Goal: Information Seeking & Learning: Learn about a topic

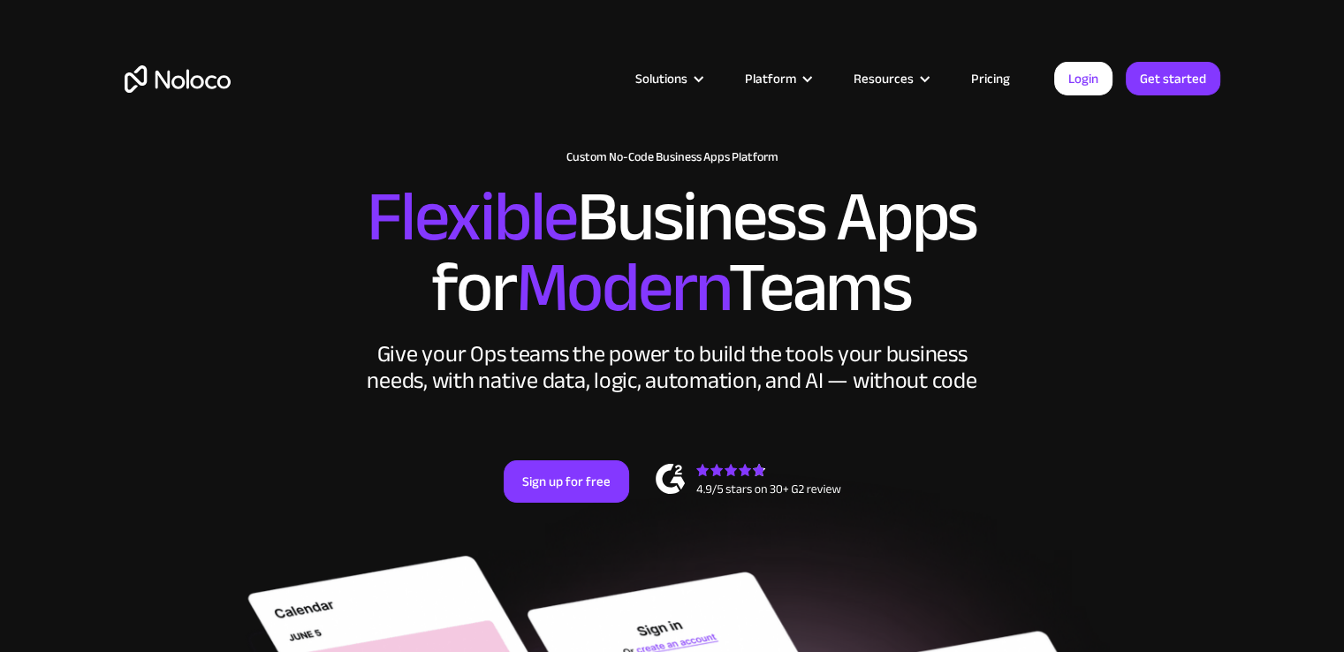
click at [992, 74] on link "Pricing" at bounding box center [990, 78] width 83 height 23
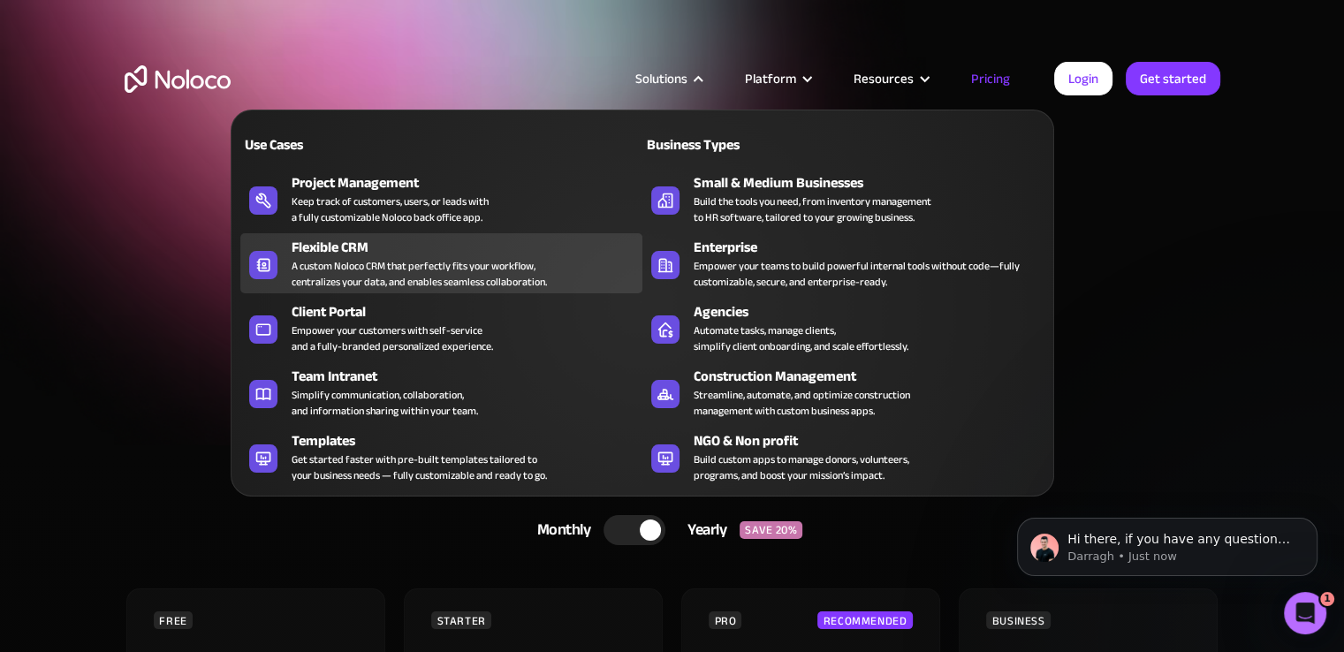
click at [357, 277] on div "A custom Noloco CRM that perfectly fits your workflow, centralizes your data, a…" at bounding box center [419, 274] width 255 height 32
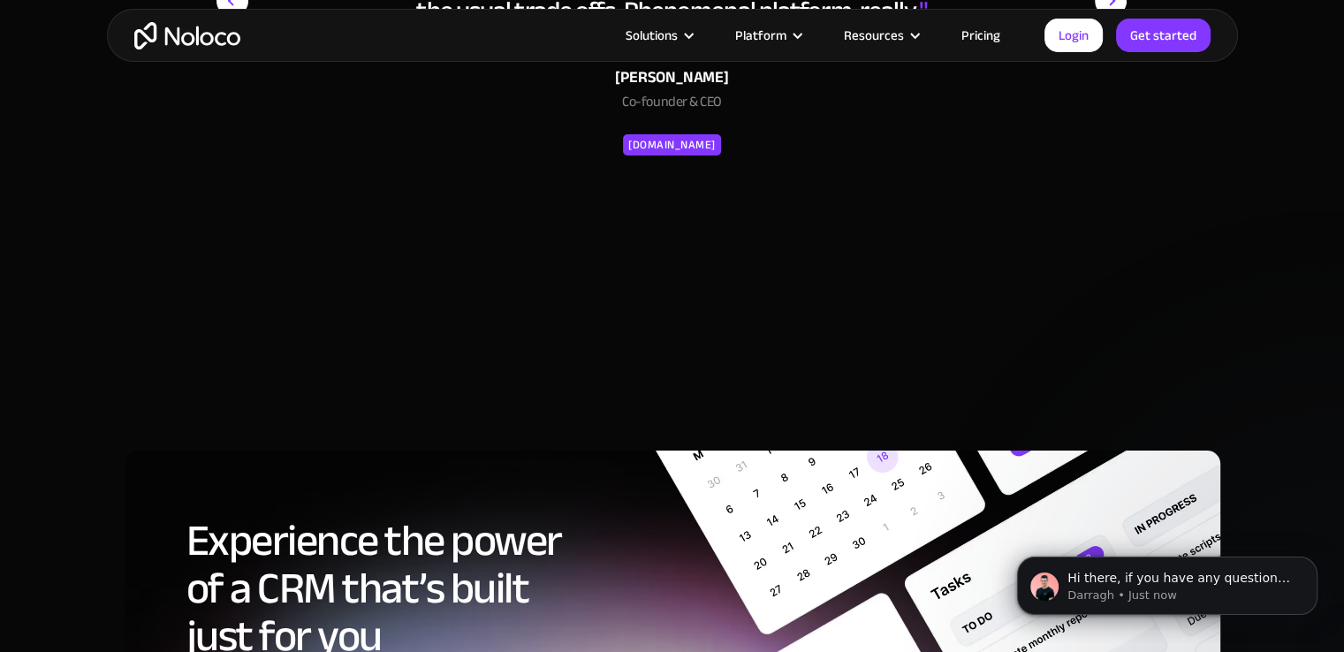
scroll to position [6614, 0]
